Goal: Task Accomplishment & Management: Complete application form

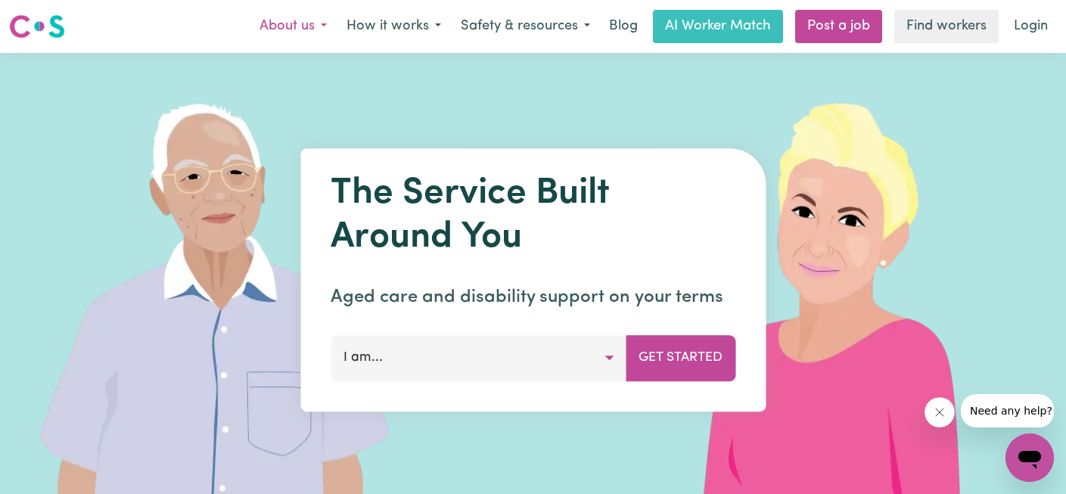
click at [291, 20] on button "About us" at bounding box center [293, 27] width 87 height 32
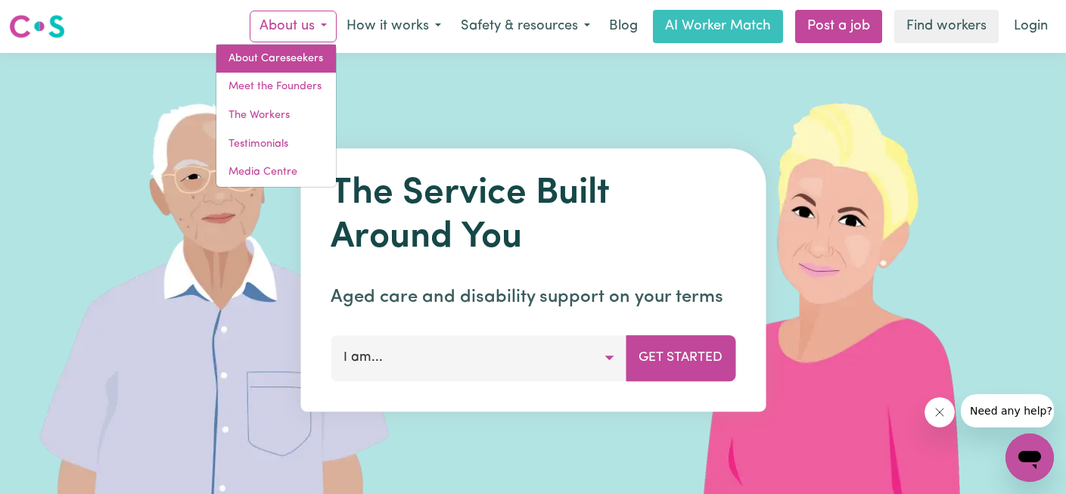
click at [300, 53] on link "About Careseekers" at bounding box center [276, 59] width 120 height 29
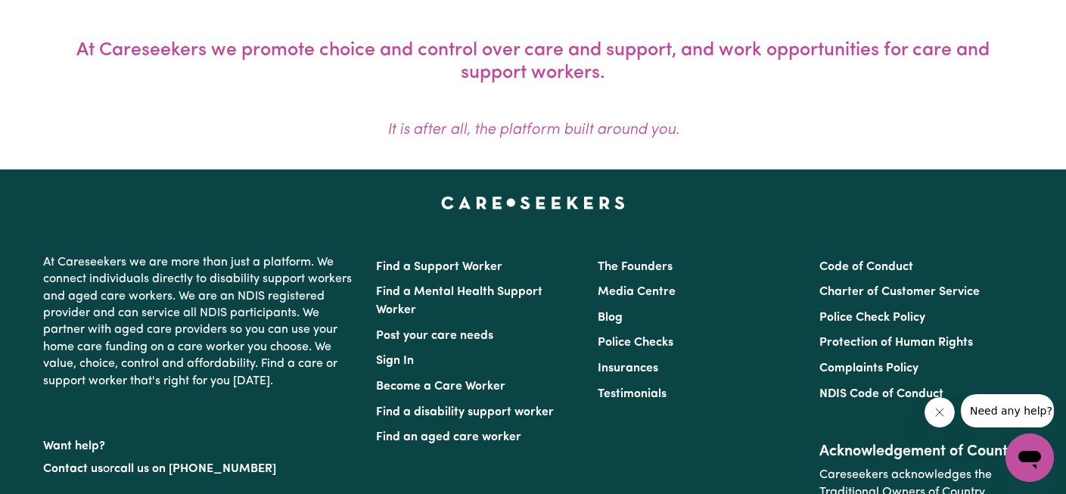
scroll to position [1476, 0]
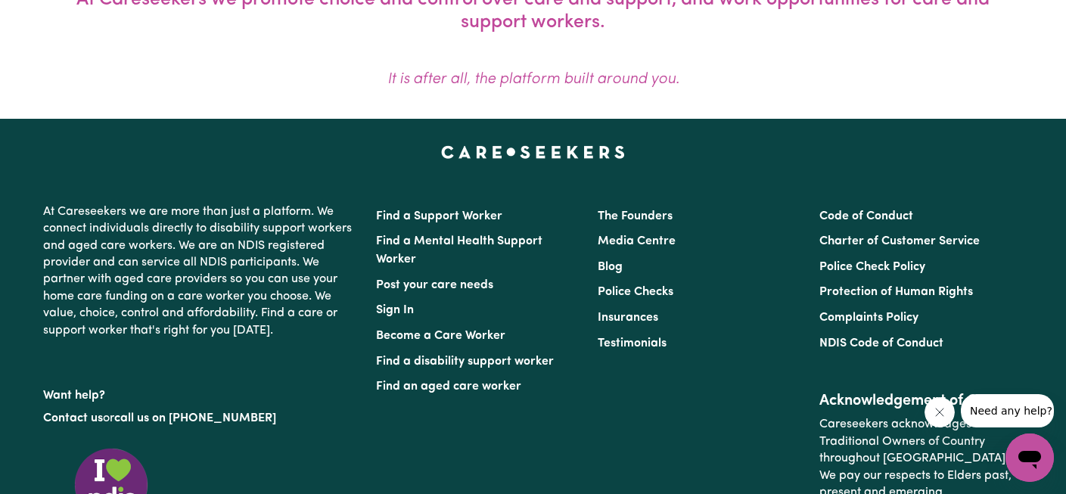
click at [611, 204] on li "The Founders" at bounding box center [699, 216] width 203 height 26
click at [620, 216] on link "The Founders" at bounding box center [635, 216] width 75 height 12
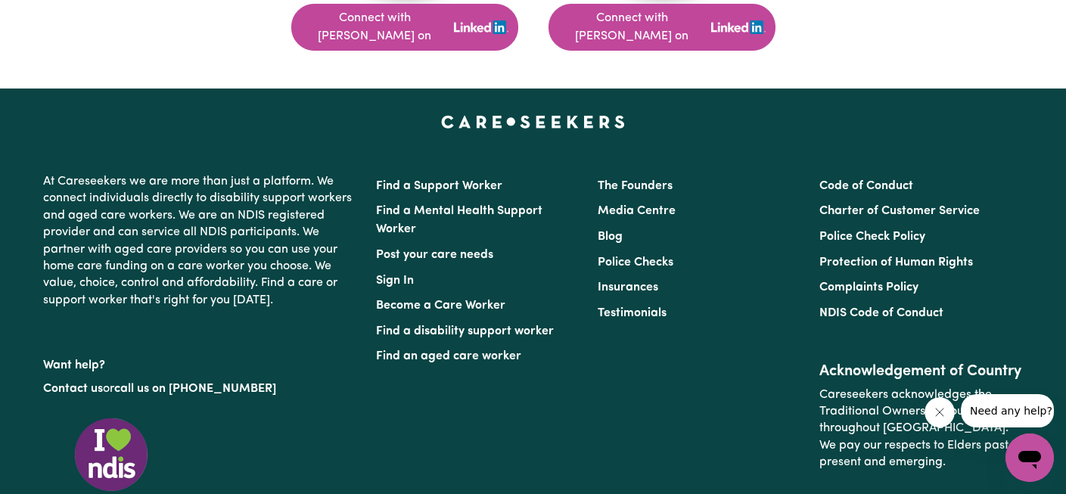
scroll to position [1287, 0]
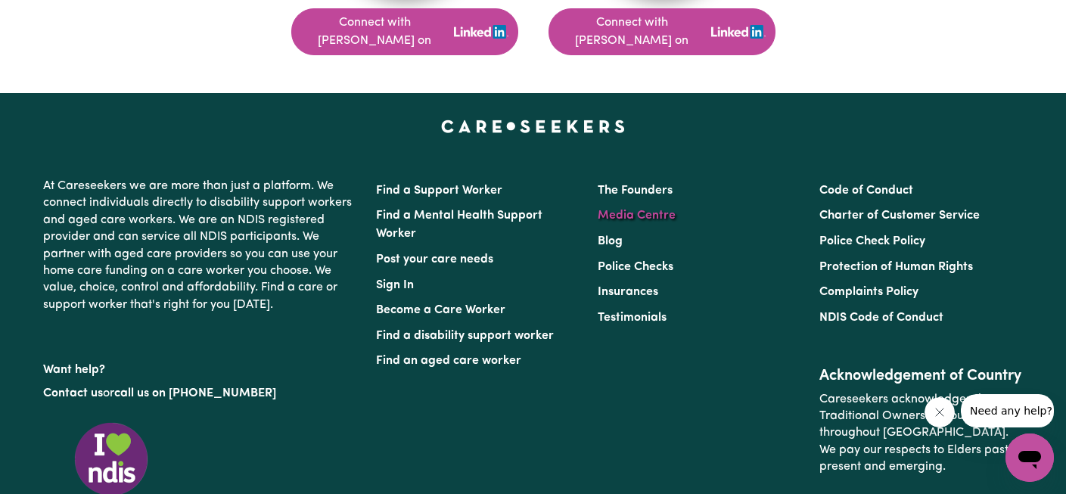
click at [635, 210] on link "Media Centre" at bounding box center [637, 216] width 78 height 12
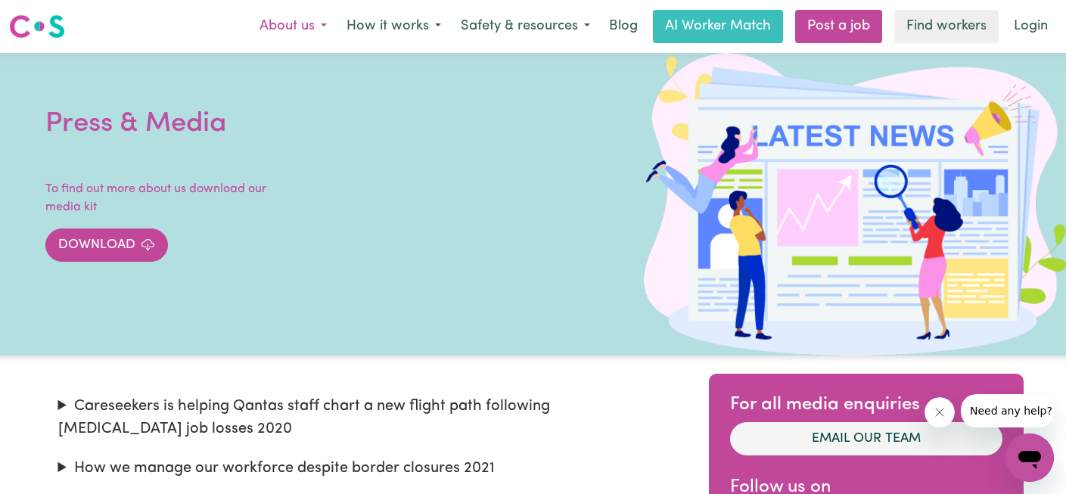
click at [284, 26] on button "About us" at bounding box center [293, 27] width 87 height 32
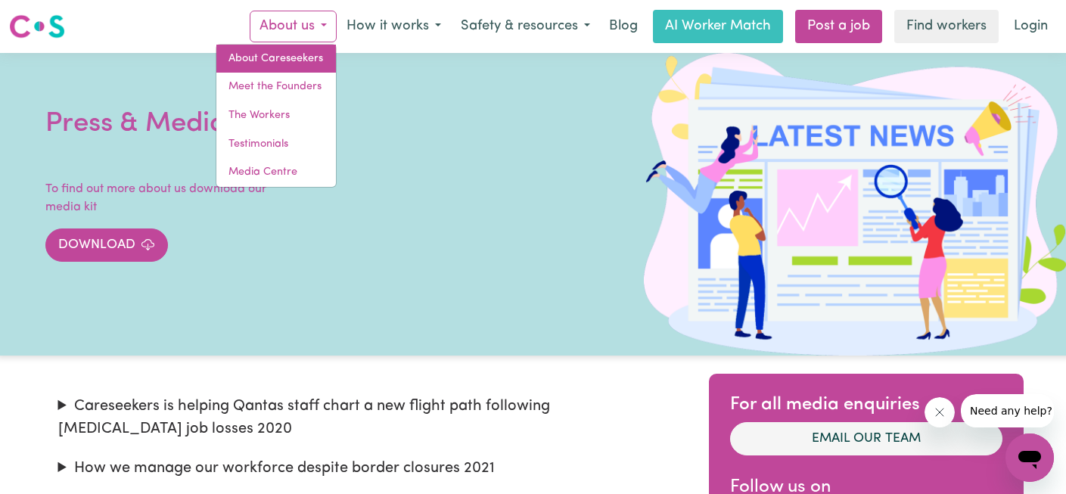
click at [268, 55] on link "About Careseekers" at bounding box center [276, 59] width 120 height 29
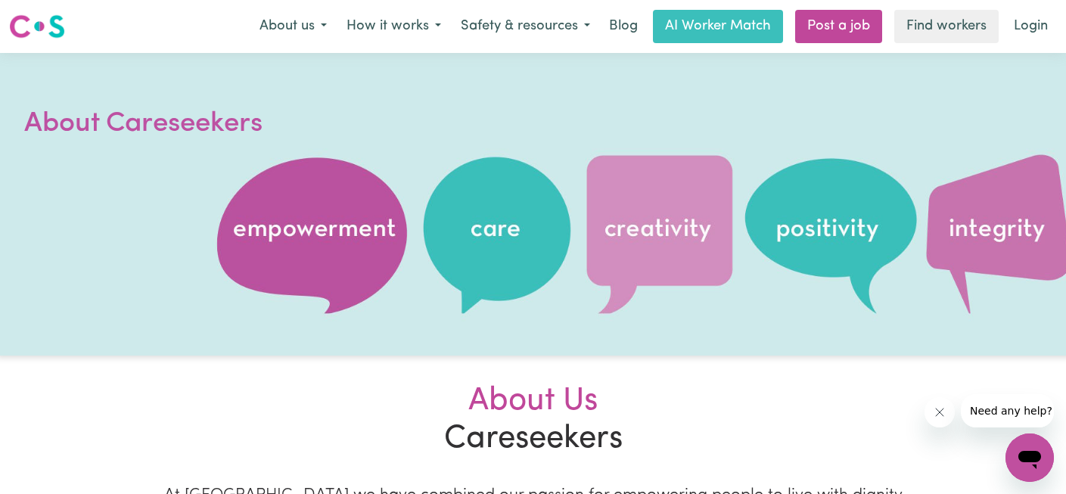
drag, startPoint x: 1065, startPoint y: 72, endPoint x: 1063, endPoint y: 104, distance: 32.6
click at [1063, 104] on div at bounding box center [533, 204] width 1066 height 303
click at [408, 18] on button "How it works" at bounding box center [394, 27] width 114 height 32
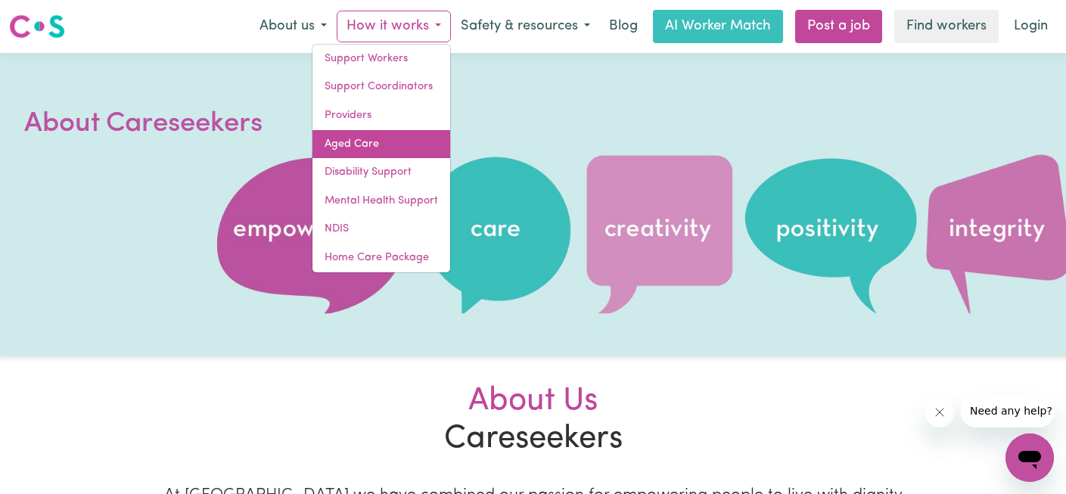
click at [373, 138] on link "Aged Care" at bounding box center [381, 144] width 138 height 29
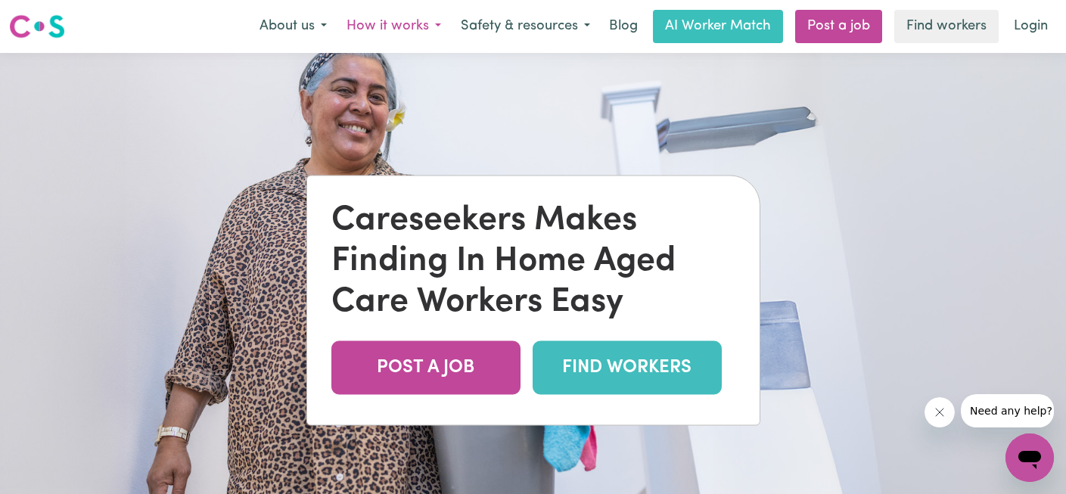
click at [393, 26] on button "How it works" at bounding box center [394, 27] width 114 height 32
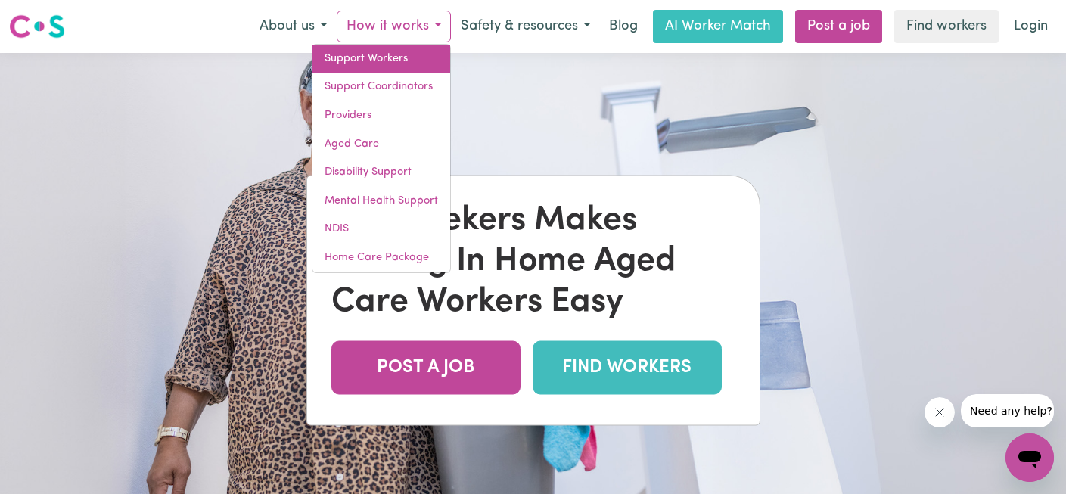
click at [387, 60] on link "Support Workers" at bounding box center [381, 59] width 138 height 29
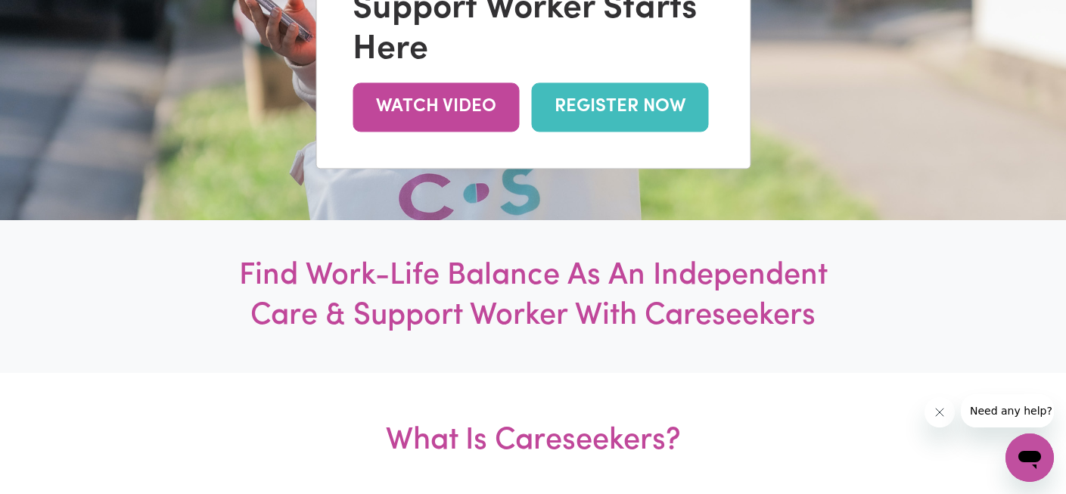
scroll to position [298, 0]
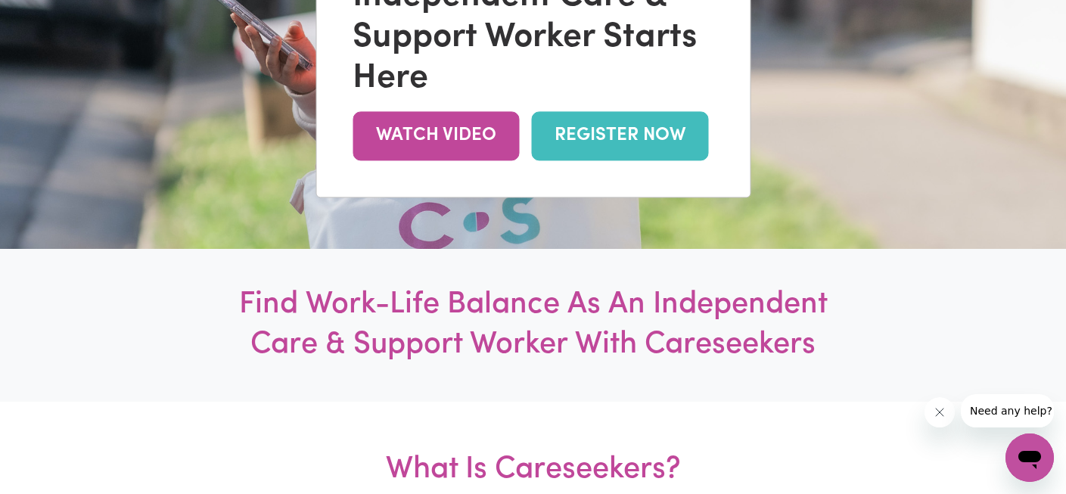
click at [619, 139] on link "REGISTER NOW" at bounding box center [619, 135] width 177 height 49
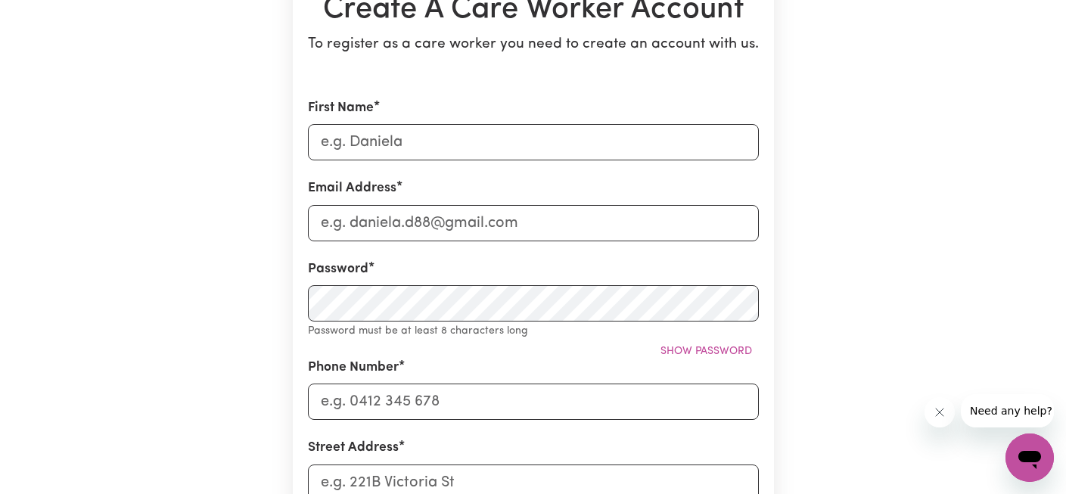
scroll to position [179, 0]
click at [378, 146] on input "First Name" at bounding box center [533, 141] width 451 height 36
type input "[PERSON_NAME]"
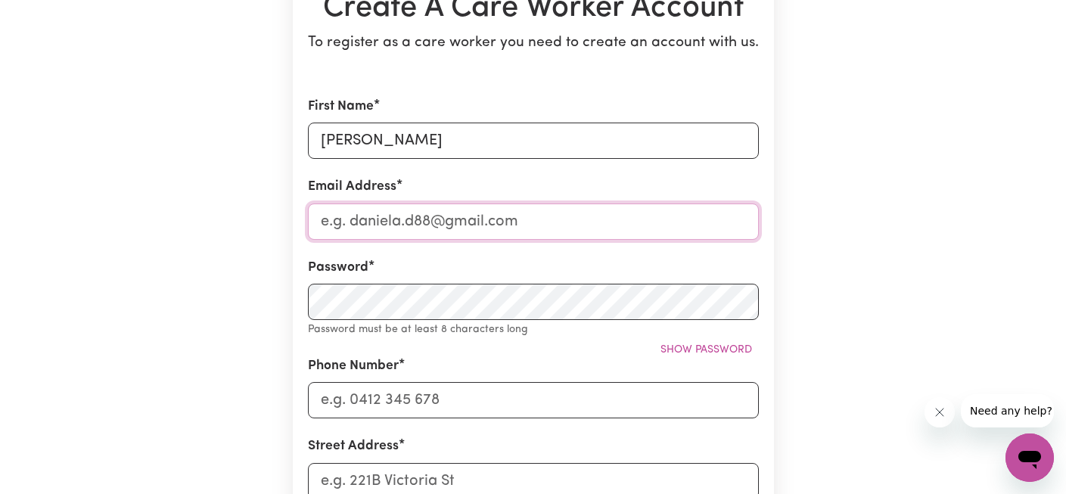
click at [428, 207] on input "Email Address" at bounding box center [533, 221] width 451 height 36
type input "[EMAIL_ADDRESS][DOMAIN_NAME]"
click at [381, 281] on div "Password Password must be at least 8 characters long Show password" at bounding box center [533, 298] width 451 height 80
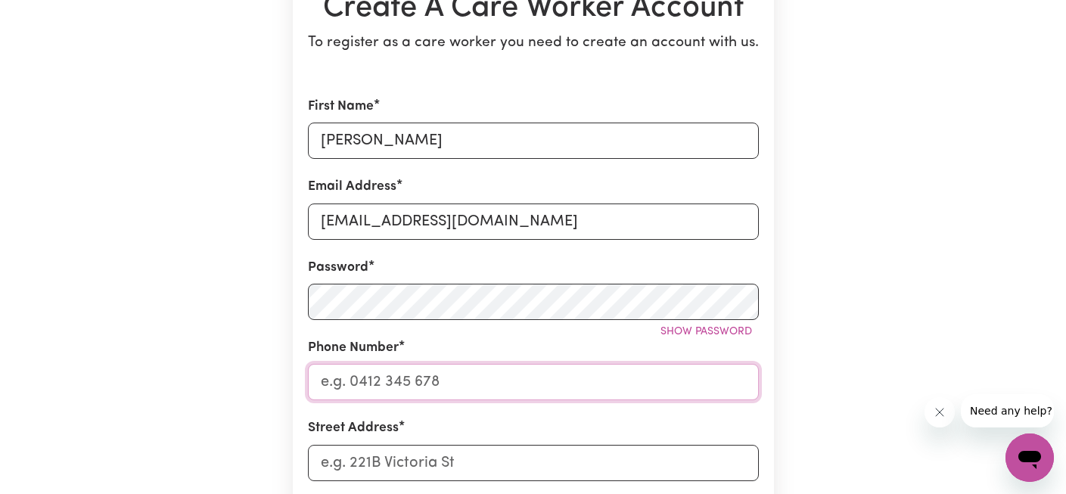
click at [449, 377] on input "Phone Number" at bounding box center [533, 382] width 451 height 36
click at [665, 328] on span "Show password" at bounding box center [706, 331] width 92 height 11
click at [469, 381] on input "Phone Number" at bounding box center [533, 382] width 451 height 36
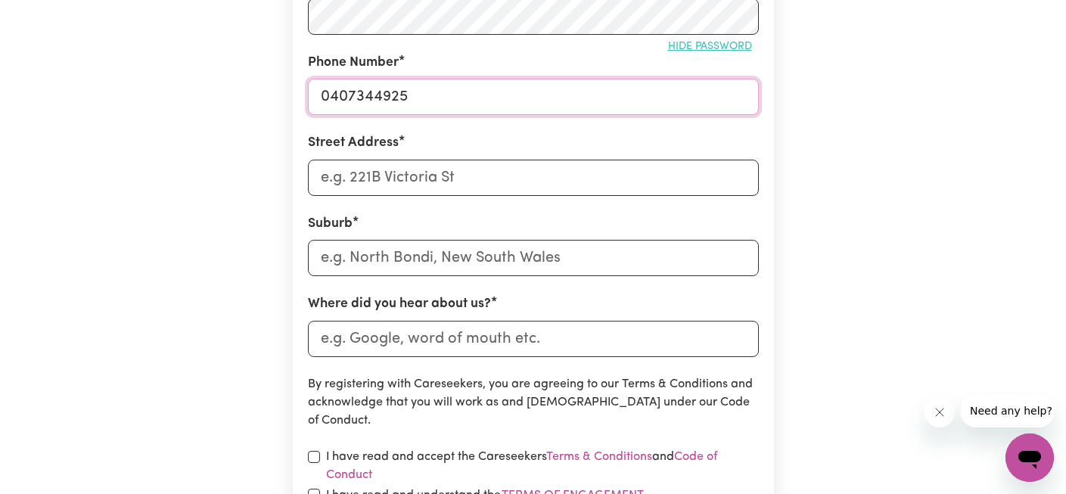
scroll to position [454, 0]
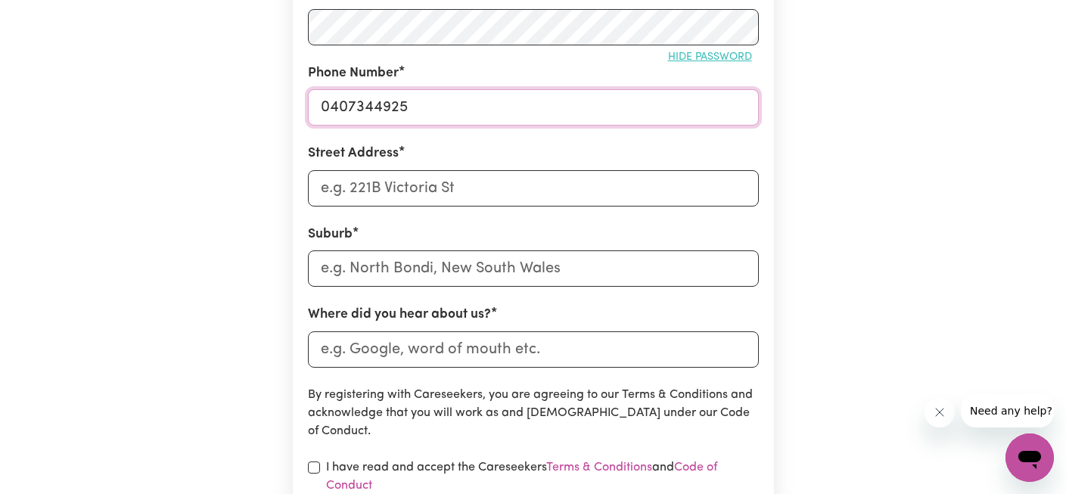
type input "0407344925"
click at [556, 185] on input "Street Address" at bounding box center [533, 188] width 451 height 36
type input "[STREET_ADDRESS]"
click at [569, 234] on div "Suburb" at bounding box center [533, 256] width 451 height 62
click at [544, 267] on input "text" at bounding box center [533, 268] width 451 height 36
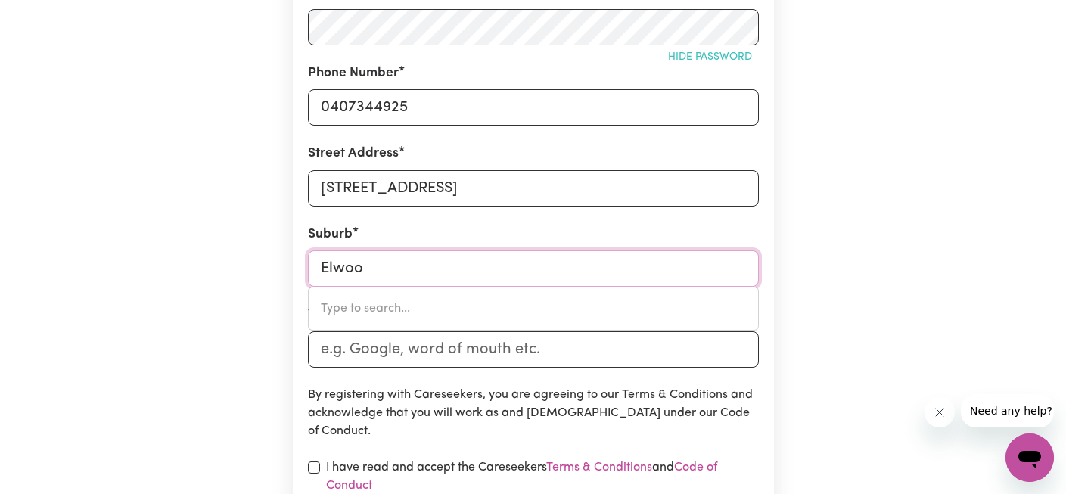
type input "[PERSON_NAME]"
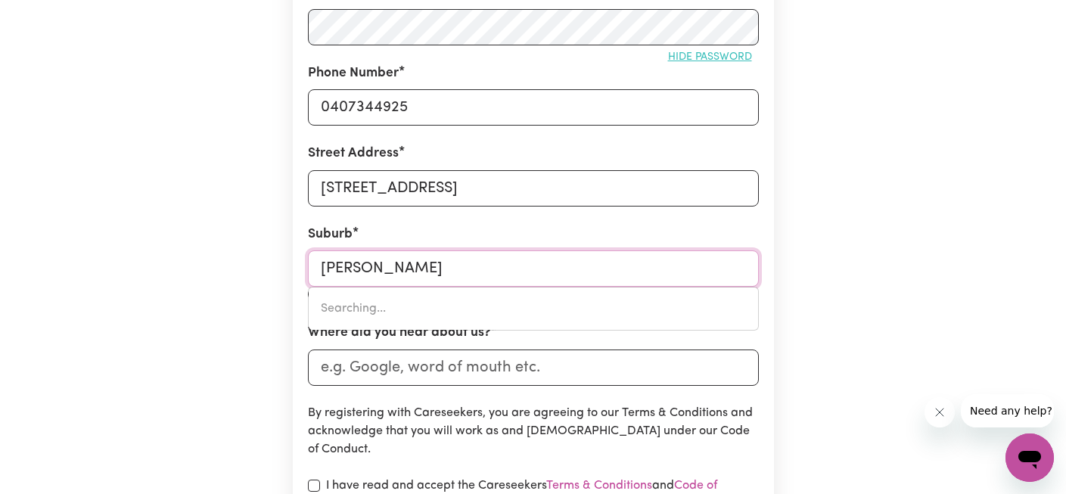
type input "Elwood, [GEOGRAPHIC_DATA], 3184"
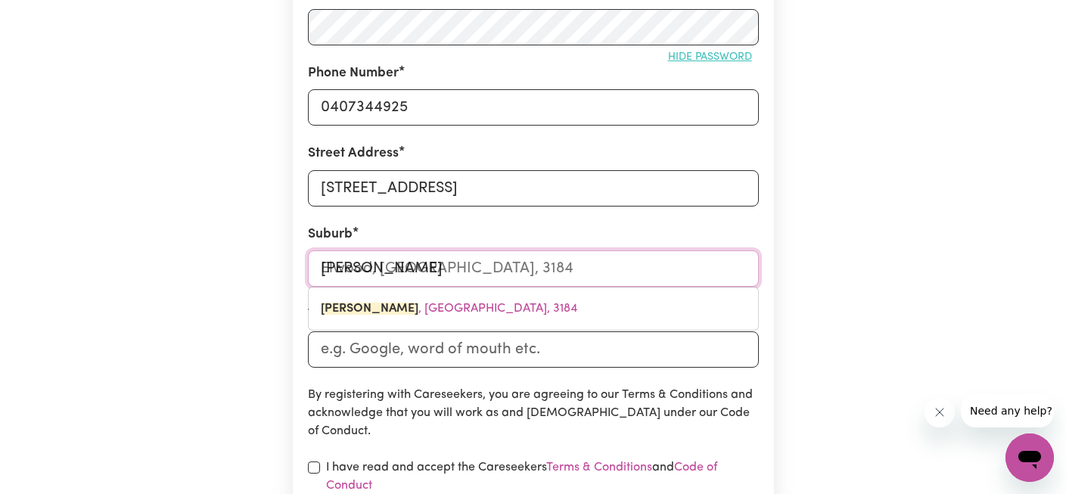
type input "[PERSON_NAME]"
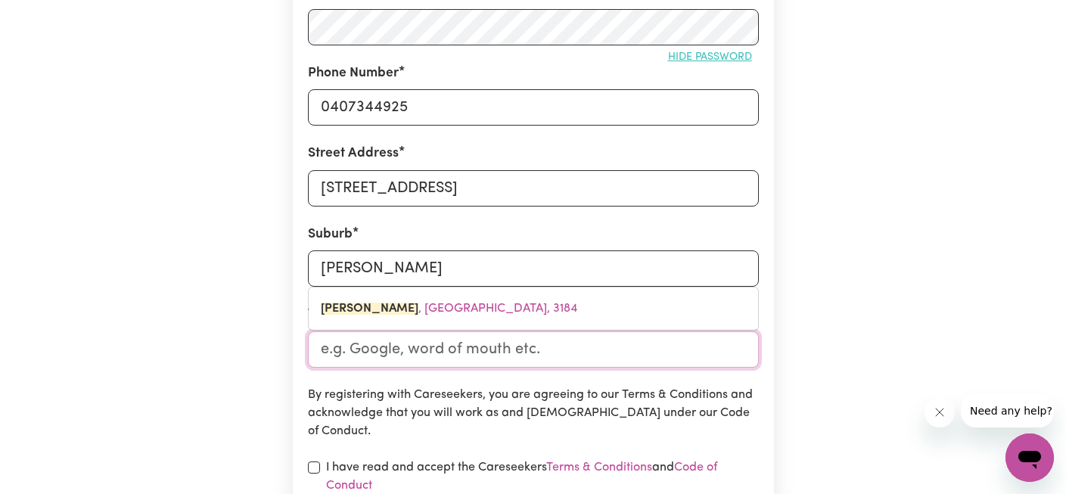
click at [631, 356] on input "Where did you hear about us?" at bounding box center [533, 349] width 451 height 36
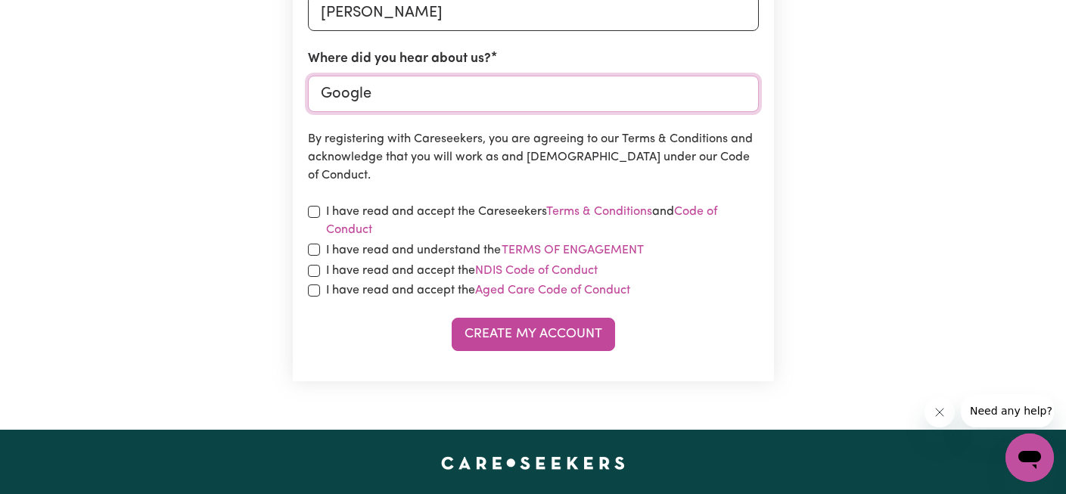
scroll to position [711, 0]
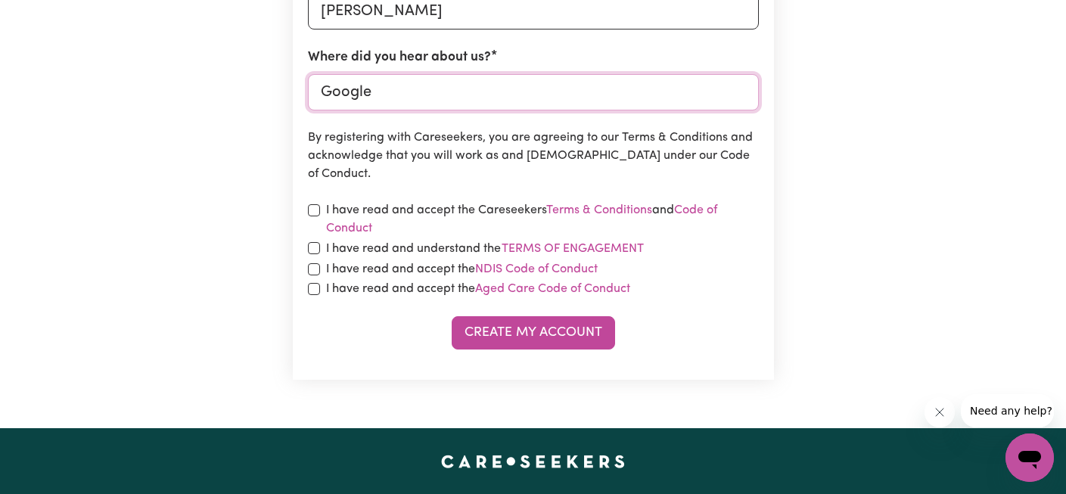
type input "Google"
drag, startPoint x: 312, startPoint y: 210, endPoint x: 316, endPoint y: 216, distance: 8.2
click at [312, 210] on input "checkbox" at bounding box center [314, 210] width 12 height 12
checkbox input "true"
click at [314, 245] on input "checkbox" at bounding box center [314, 248] width 12 height 12
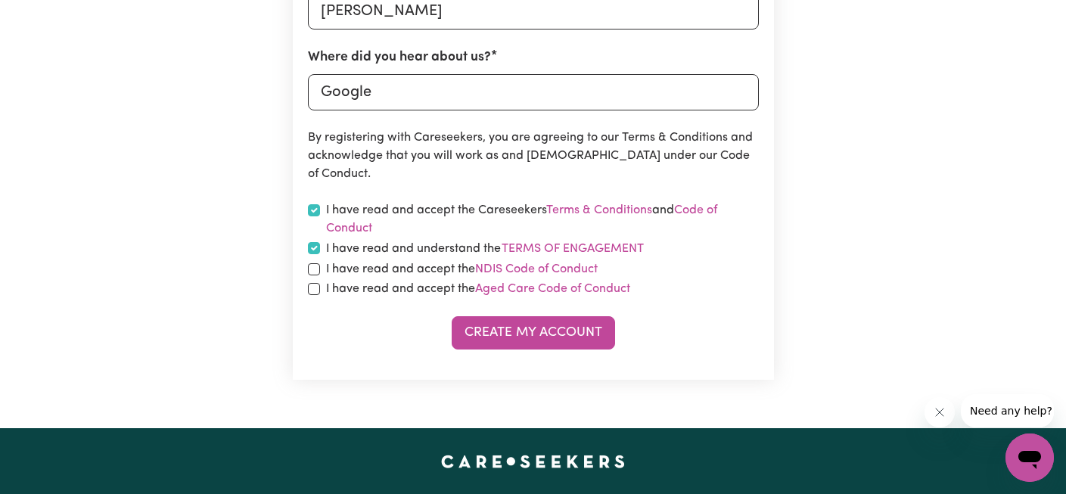
checkbox input "true"
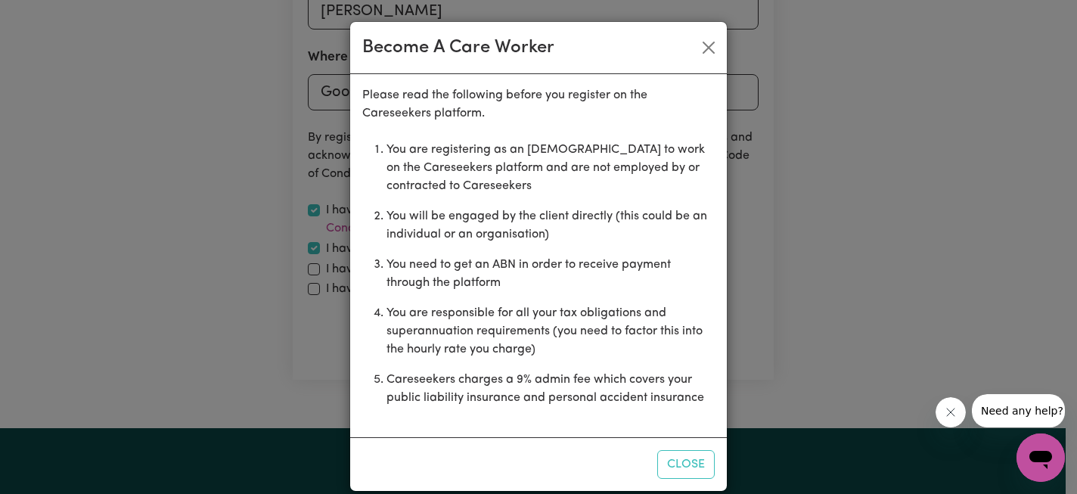
click at [313, 269] on div "Become A Care Worker Please read the following before you register on the Cares…" at bounding box center [538, 247] width 1077 height 494
click at [707, 51] on button "Close" at bounding box center [709, 48] width 24 height 24
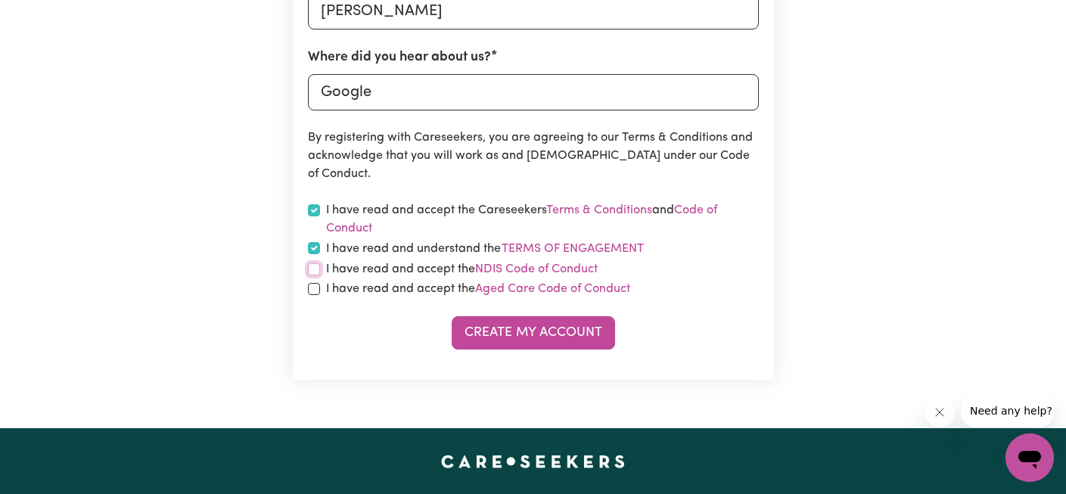
click at [313, 270] on input "checkbox" at bounding box center [314, 269] width 12 height 12
checkbox input "true"
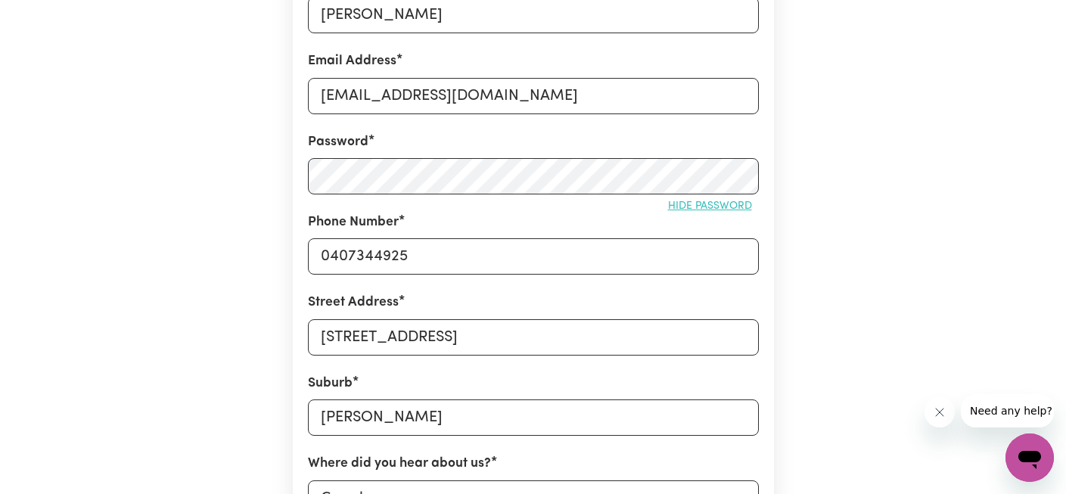
scroll to position [0, 0]
